Goal: Task Accomplishment & Management: Manage account settings

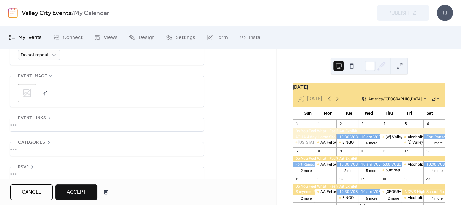
scroll to position [357, 0]
click at [85, 193] on span "Accept" at bounding box center [76, 193] width 19 height 8
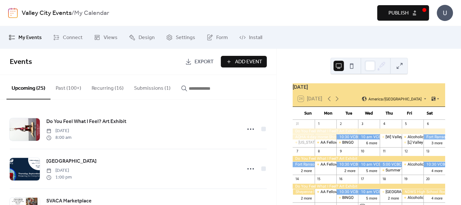
click at [392, 13] on span "Publish" at bounding box center [398, 13] width 20 height 8
click at [148, 86] on button "Submissions (1)" at bounding box center [152, 87] width 47 height 24
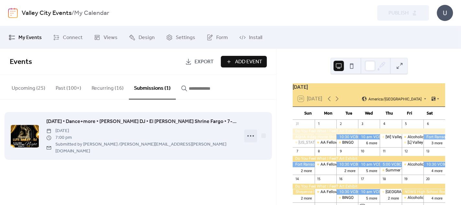
click at [249, 133] on icon at bounding box center [250, 136] width 10 height 10
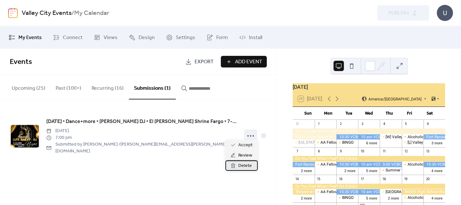
click at [244, 167] on span "Delete" at bounding box center [245, 166] width 14 height 8
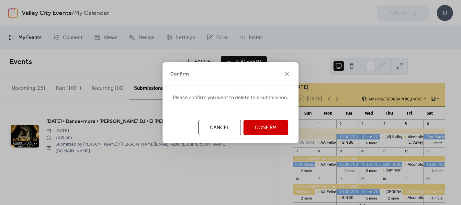
click at [257, 131] on span "Confirm" at bounding box center [266, 128] width 22 height 8
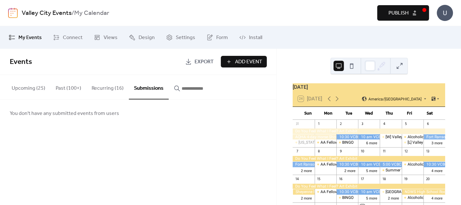
click at [398, 10] on span "Publish" at bounding box center [398, 13] width 20 height 8
